Goal: Information Seeking & Learning: Learn about a topic

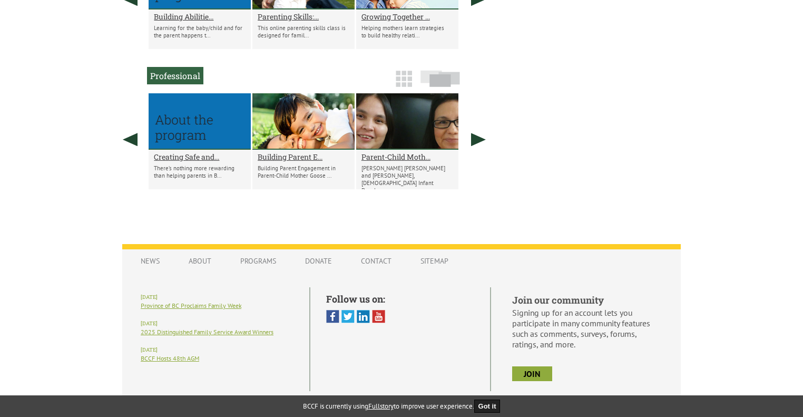
scroll to position [757, 0]
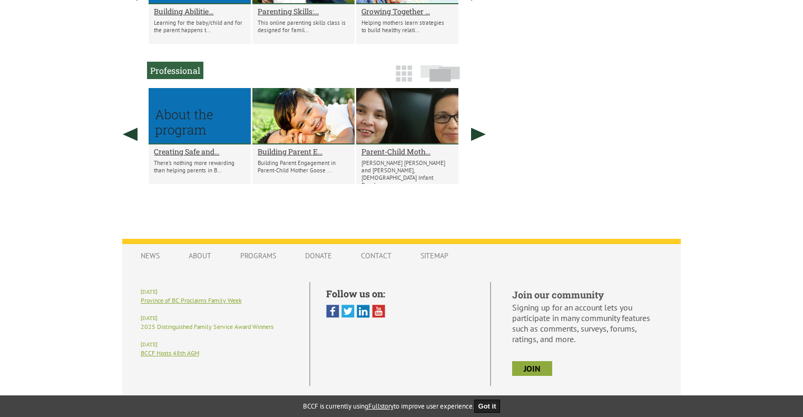
click at [221, 322] on link "2025 Distinguished Family Service Award Winners" at bounding box center [207, 326] width 133 height 8
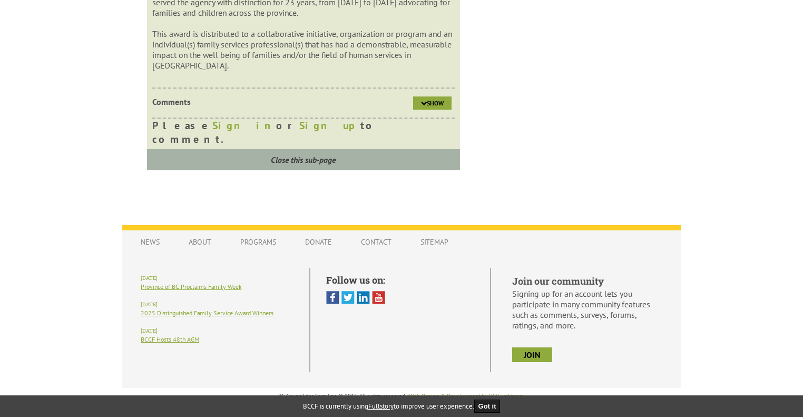
scroll to position [336, 0]
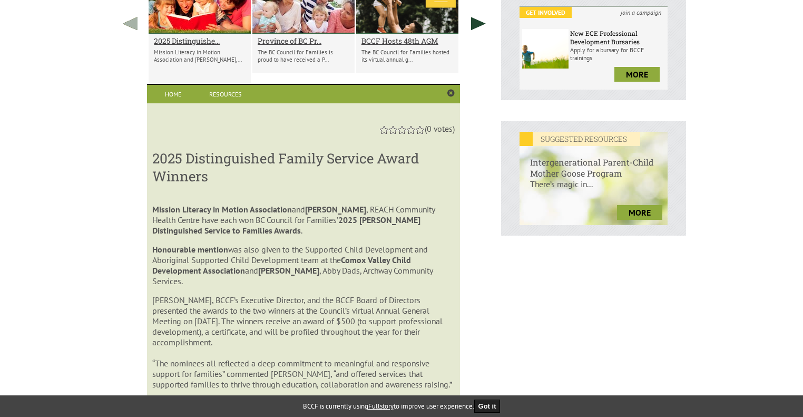
click at [125, 25] on link at bounding box center [130, 23] width 26 height 92
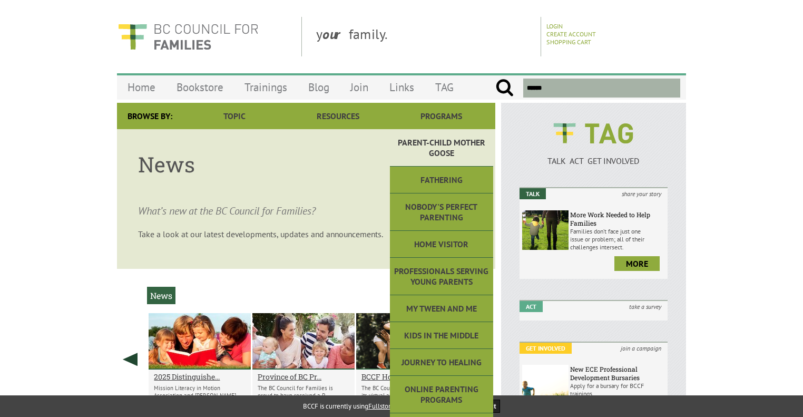
click at [460, 149] on link "Parent-Child Mother Goose" at bounding box center [441, 147] width 103 height 37
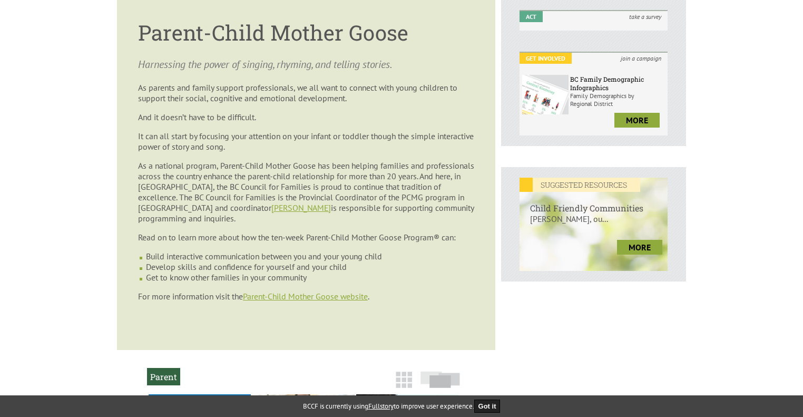
scroll to position [317, 0]
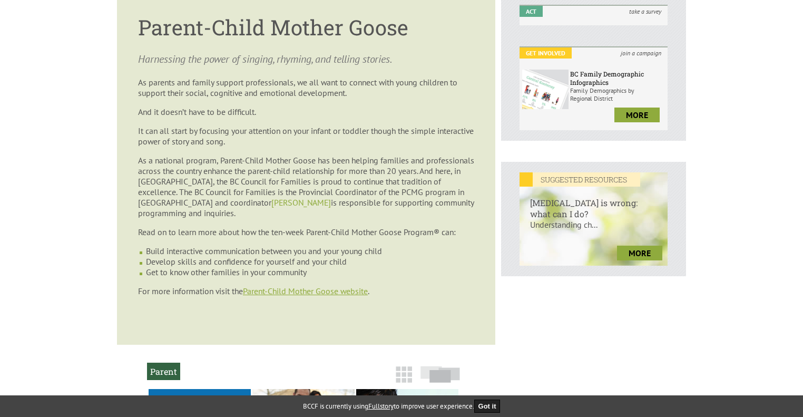
drag, startPoint x: 804, startPoint y: 104, endPoint x: 332, endPoint y: 185, distance: 479.4
click at [331, 197] on link "[PERSON_NAME]" at bounding box center [301, 202] width 60 height 11
click at [299, 286] on link "Parent-Child Mother Goose website" at bounding box center [305, 291] width 125 height 11
click at [300, 286] on link "Parent-Child Mother Goose website" at bounding box center [305, 291] width 125 height 11
